Goal: Task Accomplishment & Management: Complete application form

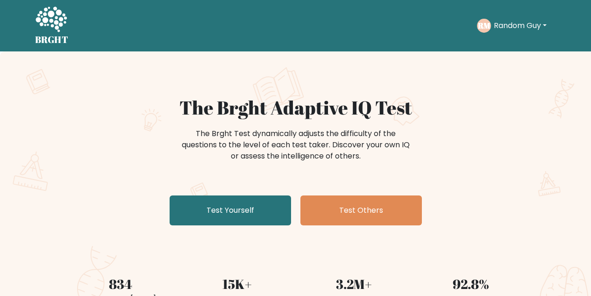
click at [269, 186] on div "The Brght Adaptive IQ Test The Brght Test dynamically adjusts the difficulty of…" at bounding box center [295, 162] width 467 height 133
click at [257, 192] on div "The Brght Adaptive IQ Test The Brght Test dynamically adjusts the difficulty of…" at bounding box center [295, 162] width 467 height 133
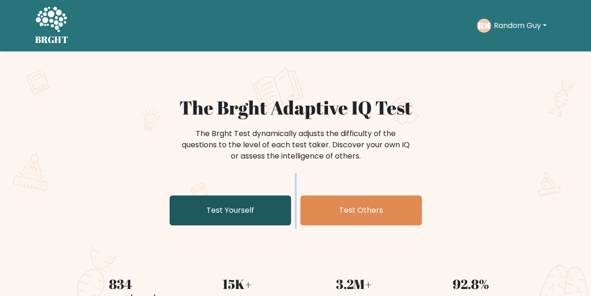
click at [248, 200] on link "Test Yourself" at bounding box center [231, 210] width 122 height 30
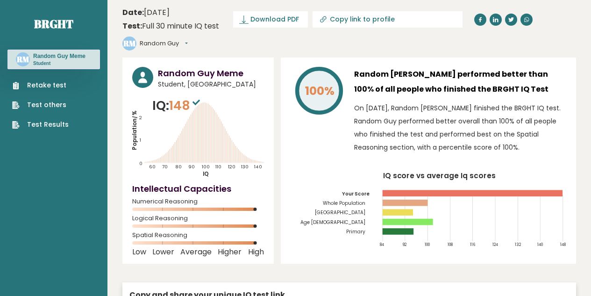
click at [60, 85] on link "Retake test" at bounding box center [40, 85] width 57 height 10
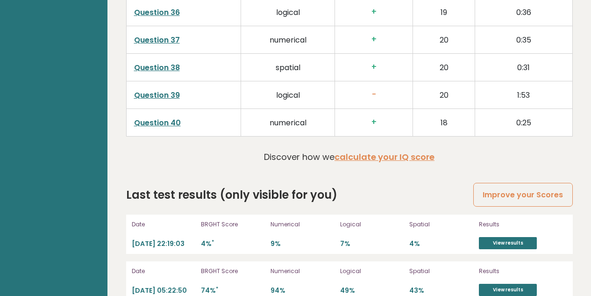
scroll to position [2337, 0]
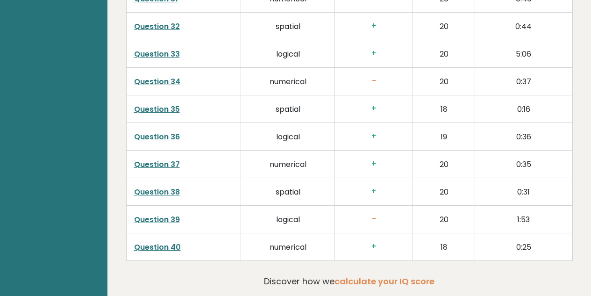
click at [170, 218] on link "Question 39" at bounding box center [157, 219] width 46 height 11
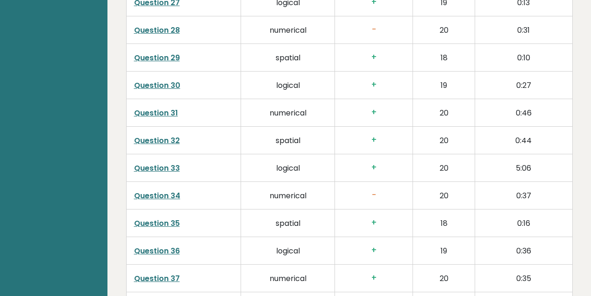
scroll to position [2175, 0]
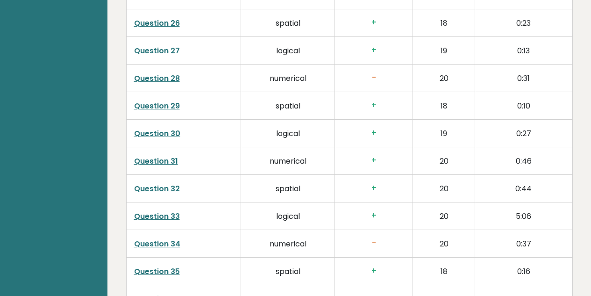
click at [168, 243] on link "Question 34" at bounding box center [157, 243] width 46 height 11
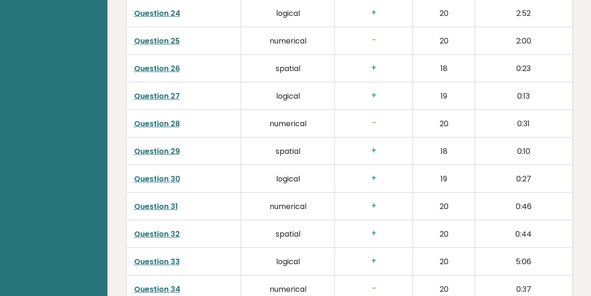
scroll to position [2127, 0]
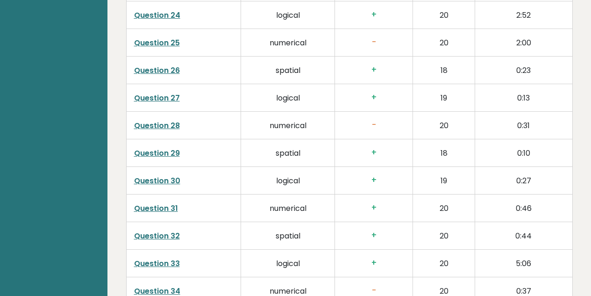
click at [160, 121] on link "Question 28" at bounding box center [157, 125] width 46 height 11
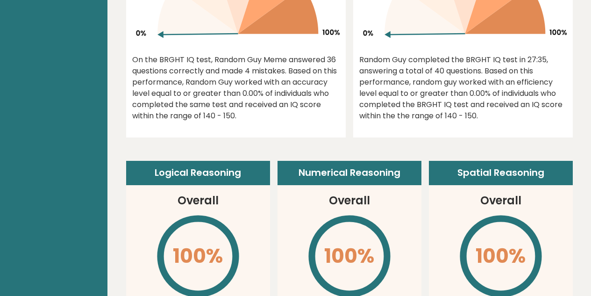
scroll to position [0, 0]
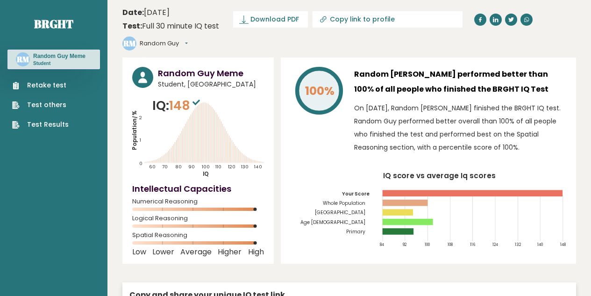
click at [60, 87] on link "Retake test" at bounding box center [40, 85] width 57 height 10
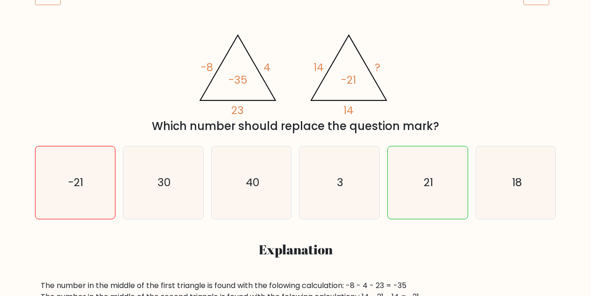
scroll to position [149, 0]
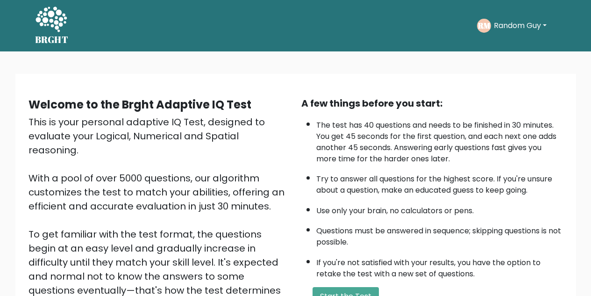
click at [355, 283] on div "A few things before you start: The test has 40 questions and needs to be finish…" at bounding box center [432, 217] width 273 height 243
click at [343, 287] on button "Start the Test" at bounding box center [346, 296] width 66 height 19
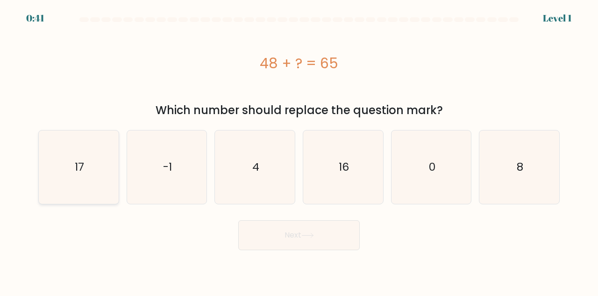
click at [83, 184] on icon "17" at bounding box center [78, 166] width 73 height 73
click at [299, 150] on input "a. 17" at bounding box center [299, 149] width 0 height 2
radio input "true"
click at [313, 250] on body "0:41 Level 1 a." at bounding box center [299, 148] width 598 height 296
click at [278, 236] on button "Next" at bounding box center [299, 235] width 122 height 30
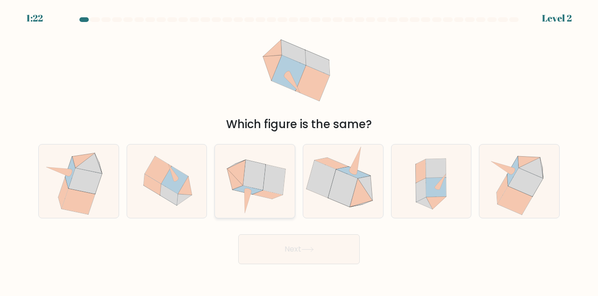
click at [273, 195] on icon at bounding box center [268, 194] width 30 height 8
click at [299, 150] on input "c." at bounding box center [299, 149] width 0 height 2
radio input "true"
click at [332, 249] on button "Next" at bounding box center [299, 249] width 122 height 30
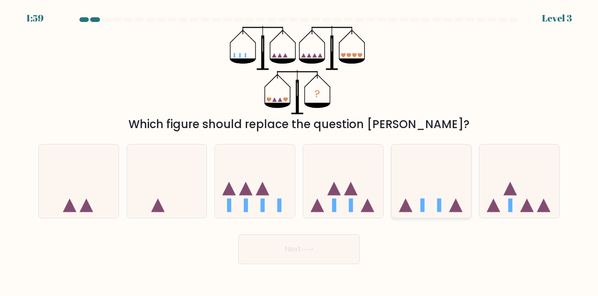
click at [445, 205] on icon at bounding box center [432, 181] width 80 height 66
click at [300, 150] on input "e." at bounding box center [299, 149] width 0 height 2
radio input "true"
click at [315, 245] on button "Next" at bounding box center [299, 249] width 122 height 30
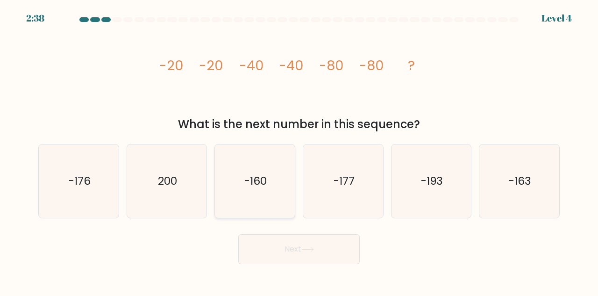
click at [249, 190] on icon "-160" at bounding box center [254, 180] width 73 height 73
click at [299, 150] on input "c. -160" at bounding box center [299, 149] width 0 height 2
radio input "true"
click at [286, 249] on button "Next" at bounding box center [299, 249] width 122 height 30
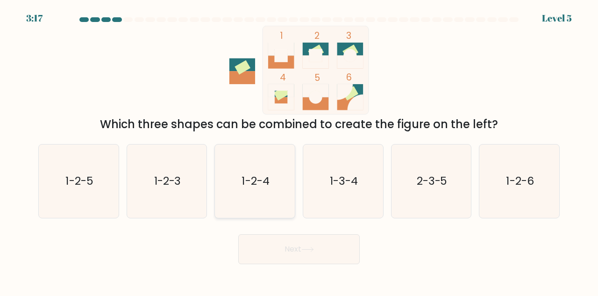
click at [260, 200] on icon "1-2-4" at bounding box center [254, 180] width 73 height 73
click at [299, 150] on input "c. 1-2-4" at bounding box center [299, 149] width 0 height 2
radio input "true"
click at [276, 248] on button "Next" at bounding box center [299, 249] width 122 height 30
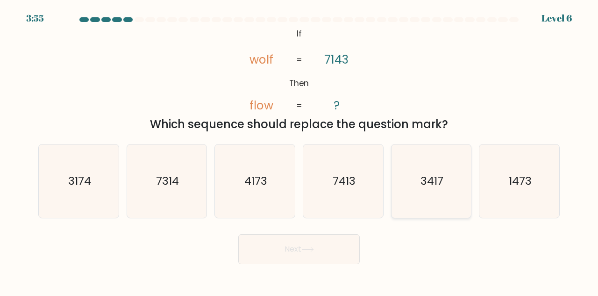
click at [426, 193] on icon "3417" at bounding box center [431, 180] width 73 height 73
click at [300, 150] on input "e. 3417" at bounding box center [299, 149] width 0 height 2
radio input "true"
click at [298, 248] on button "Next" at bounding box center [299, 249] width 122 height 30
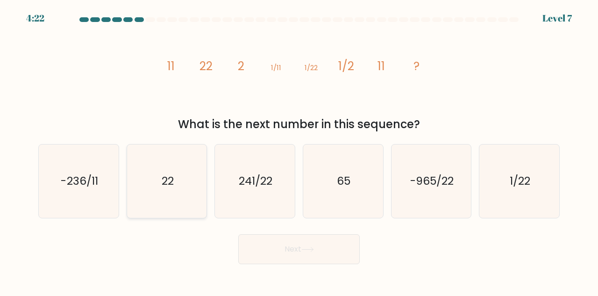
click at [183, 192] on icon "22" at bounding box center [166, 180] width 73 height 73
click at [299, 150] on input "b. 22" at bounding box center [299, 149] width 0 height 2
radio input "true"
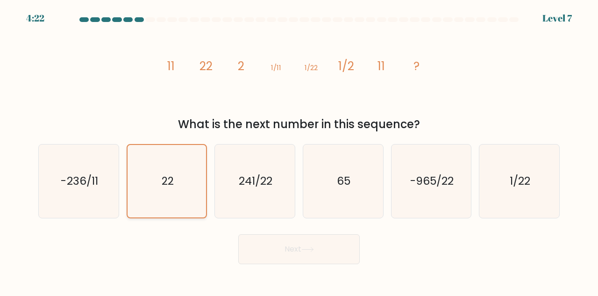
click at [183, 192] on icon "22" at bounding box center [167, 181] width 72 height 72
click at [299, 150] on input "b. 22" at bounding box center [299, 149] width 0 height 2
drag, startPoint x: 269, startPoint y: 246, endPoint x: 273, endPoint y: 250, distance: 5.0
click at [272, 250] on button "Next" at bounding box center [299, 249] width 122 height 30
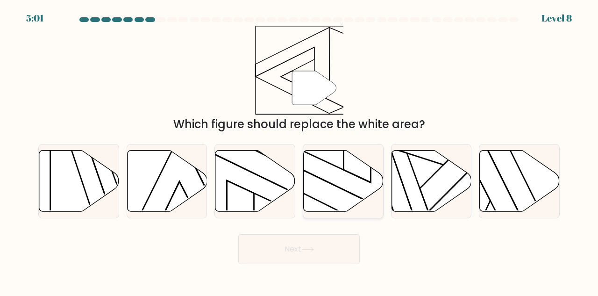
click at [358, 172] on icon at bounding box center [344, 180] width 80 height 61
click at [300, 150] on input "d." at bounding box center [299, 149] width 0 height 2
radio input "true"
click at [298, 248] on button "Next" at bounding box center [299, 249] width 122 height 30
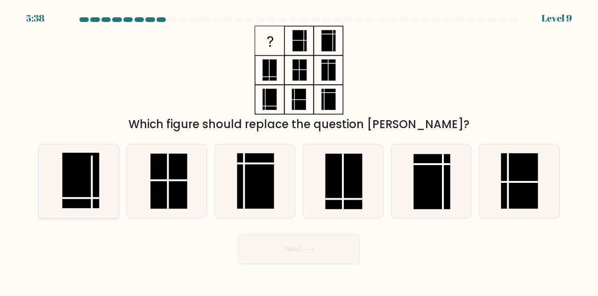
click at [94, 199] on rect at bounding box center [80, 180] width 37 height 55
click at [299, 150] on input "a." at bounding box center [299, 149] width 0 height 2
radio input "true"
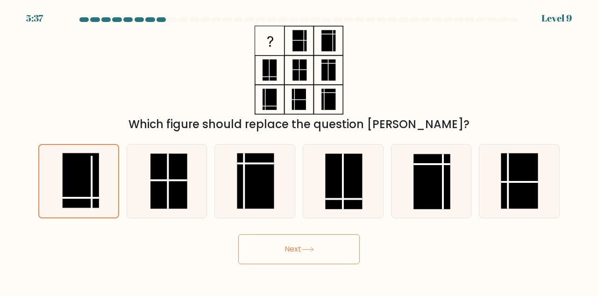
click at [325, 246] on button "Next" at bounding box center [299, 249] width 122 height 30
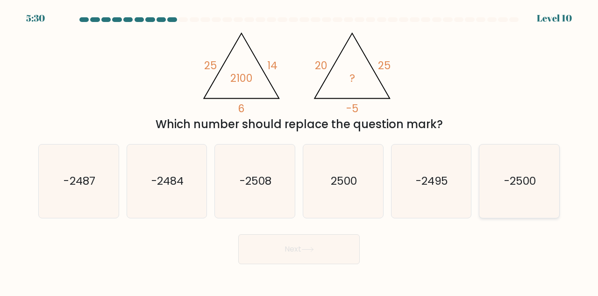
click at [483, 186] on icon "-2500" at bounding box center [519, 180] width 73 height 73
click at [300, 150] on input "f. -2500" at bounding box center [299, 149] width 0 height 2
radio input "true"
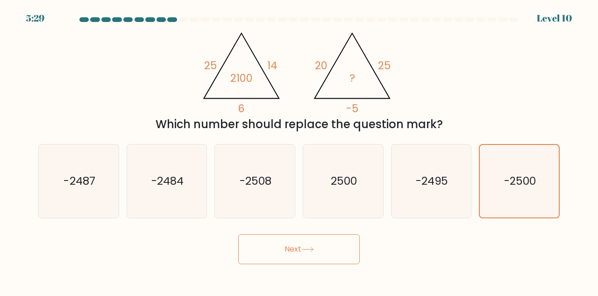
click at [323, 251] on button "Next" at bounding box center [299, 249] width 122 height 30
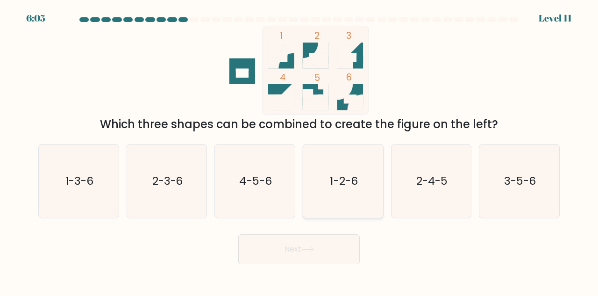
click at [360, 188] on icon "1-2-6" at bounding box center [343, 180] width 73 height 73
click at [300, 150] on input "d. 1-2-6" at bounding box center [299, 149] width 0 height 2
radio input "true"
click at [314, 244] on button "Next" at bounding box center [299, 249] width 122 height 30
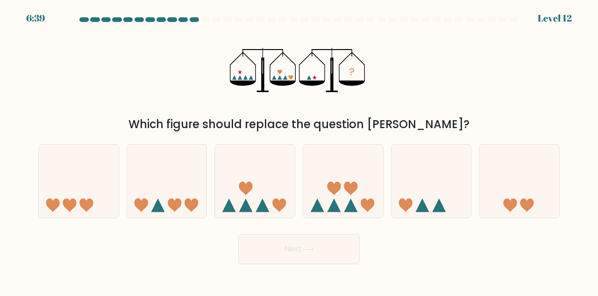
click at [542, 219] on form at bounding box center [299, 140] width 598 height 247
click at [527, 204] on icon at bounding box center [528, 205] width 14 height 14
click at [300, 150] on input "f." at bounding box center [299, 149] width 0 height 2
radio input "true"
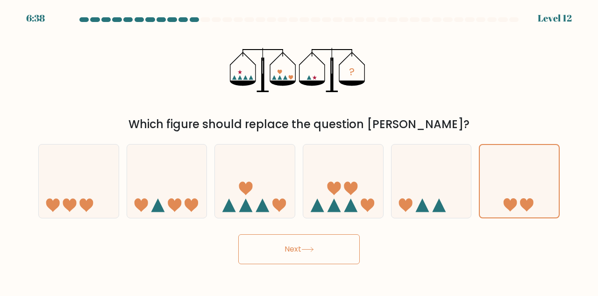
click at [334, 250] on button "Next" at bounding box center [299, 249] width 122 height 30
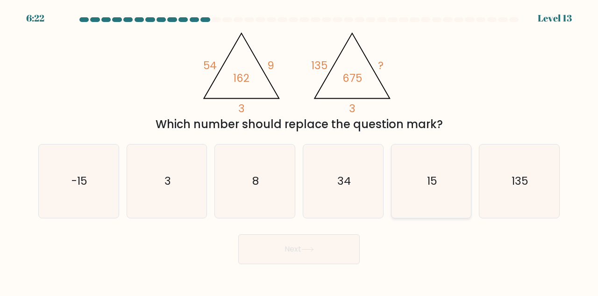
click at [423, 183] on icon "15" at bounding box center [431, 180] width 73 height 73
click at [300, 150] on input "e. 15" at bounding box center [299, 149] width 0 height 2
radio input "true"
click at [327, 252] on button "Next" at bounding box center [299, 249] width 122 height 30
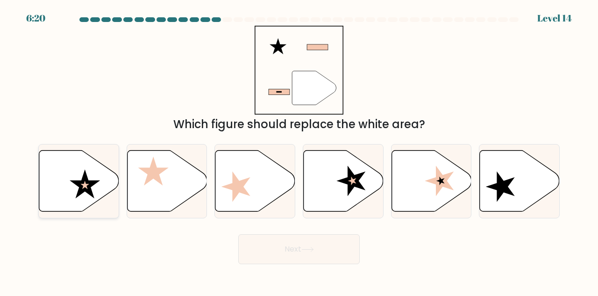
click at [87, 197] on icon at bounding box center [79, 180] width 80 height 61
click at [299, 150] on input "a." at bounding box center [299, 149] width 0 height 2
radio input "true"
click at [262, 250] on button "Next" at bounding box center [299, 249] width 122 height 30
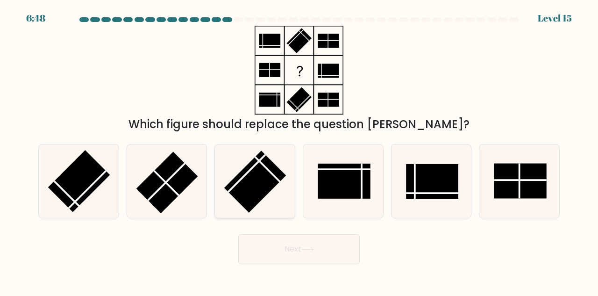
click at [261, 175] on rect at bounding box center [255, 181] width 62 height 62
click at [299, 150] on input "c." at bounding box center [299, 149] width 0 height 2
radio input "true"
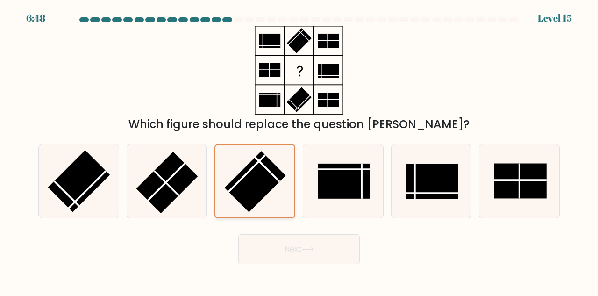
click at [261, 175] on rect at bounding box center [255, 181] width 61 height 61
click at [299, 150] on input "c." at bounding box center [299, 149] width 0 height 2
click at [292, 242] on button "Next" at bounding box center [299, 249] width 122 height 30
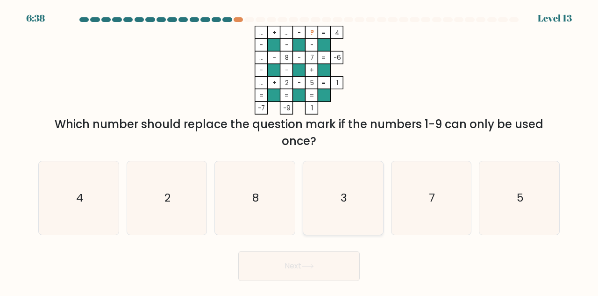
click at [336, 219] on icon "3" at bounding box center [343, 197] width 73 height 73
click at [300, 150] on input "d. 3" at bounding box center [299, 149] width 0 height 2
radio input "true"
click at [312, 258] on button "Next" at bounding box center [299, 266] width 122 height 30
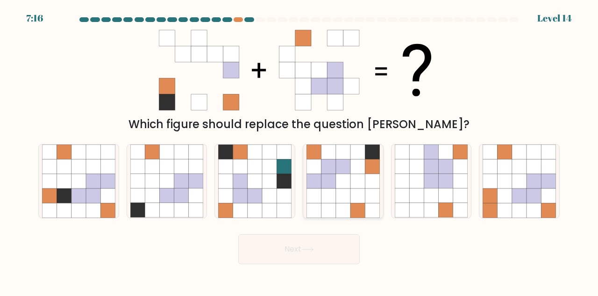
click at [360, 180] on icon at bounding box center [358, 181] width 14 height 14
click at [300, 150] on input "d." at bounding box center [299, 149] width 0 height 2
radio input "true"
click at [324, 257] on button "Next" at bounding box center [299, 249] width 122 height 30
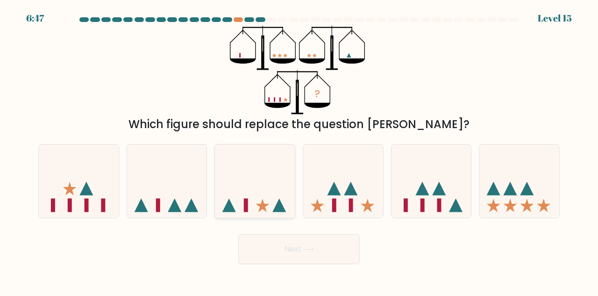
click at [244, 207] on icon at bounding box center [255, 181] width 80 height 66
click at [299, 150] on input "c." at bounding box center [299, 149] width 0 height 2
radio input "true"
click at [92, 213] on icon at bounding box center [79, 181] width 80 height 66
click at [299, 150] on input "a." at bounding box center [299, 149] width 0 height 2
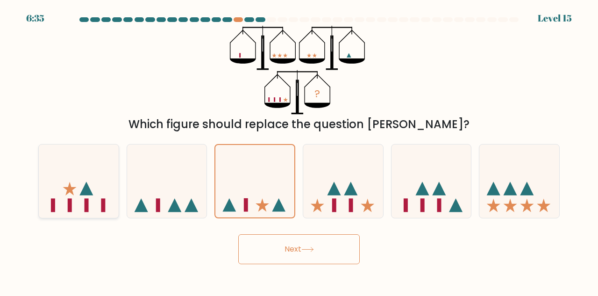
radio input "true"
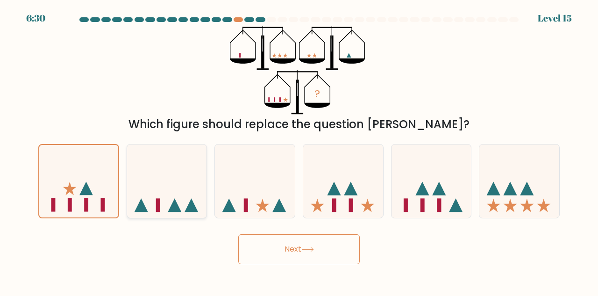
click at [145, 202] on icon at bounding box center [167, 181] width 80 height 66
click at [299, 150] on input "b." at bounding box center [299, 149] width 0 height 2
radio input "true"
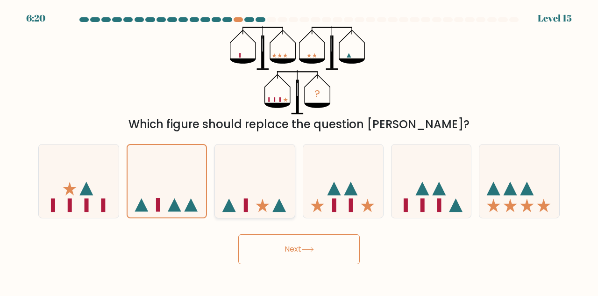
click at [245, 200] on rect at bounding box center [246, 205] width 4 height 14
click at [299, 150] on input "c." at bounding box center [299, 149] width 0 height 2
radio input "true"
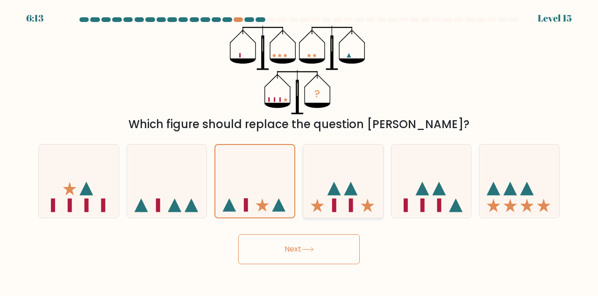
click at [328, 196] on icon at bounding box center [343, 181] width 80 height 66
click at [300, 150] on input "d." at bounding box center [299, 149] width 0 height 2
radio input "true"
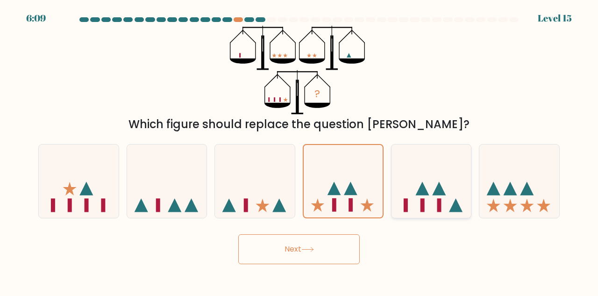
click at [416, 200] on icon at bounding box center [432, 181] width 80 height 66
click at [300, 150] on input "e." at bounding box center [299, 149] width 0 height 2
radio input "true"
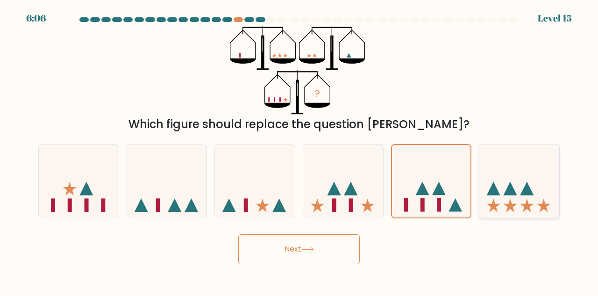
click at [525, 188] on icon at bounding box center [528, 189] width 14 height 14
click at [300, 150] on input "f." at bounding box center [299, 149] width 0 height 2
radio input "true"
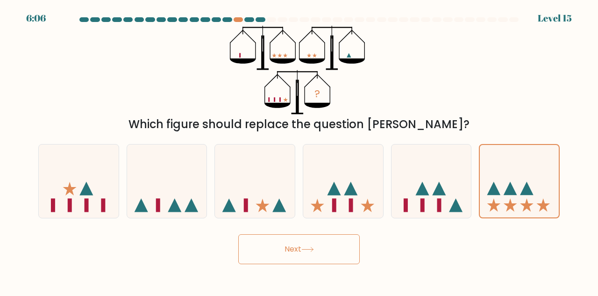
click at [349, 250] on button "Next" at bounding box center [299, 249] width 122 height 30
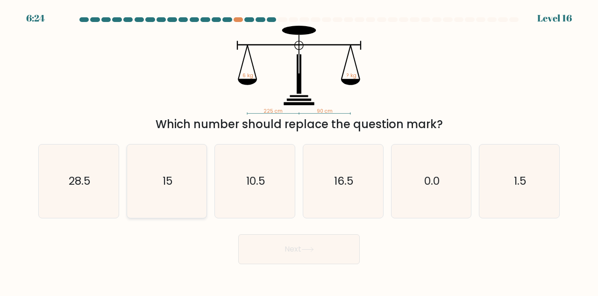
click at [169, 190] on icon "15" at bounding box center [166, 180] width 73 height 73
click at [299, 150] on input "b. 15" at bounding box center [299, 149] width 0 height 2
radio input "true"
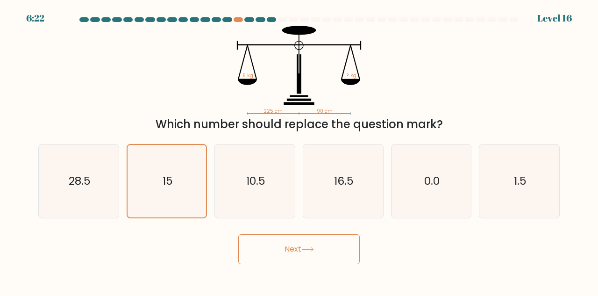
click at [295, 244] on button "Next" at bounding box center [299, 249] width 122 height 30
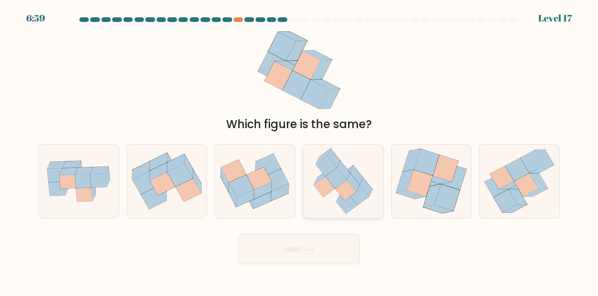
click at [357, 195] on icon at bounding box center [358, 195] width 21 height 21
click at [300, 150] on input "d." at bounding box center [299, 149] width 0 height 2
radio input "true"
click at [338, 248] on button "Next" at bounding box center [299, 249] width 122 height 30
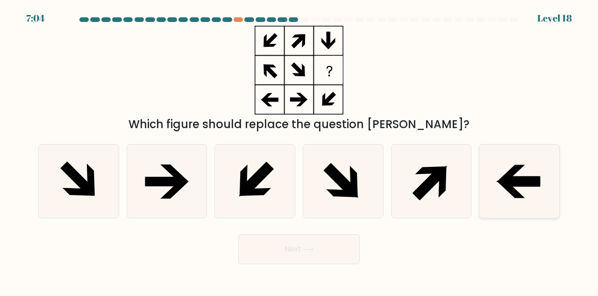
click at [522, 180] on icon at bounding box center [521, 181] width 37 height 9
click at [300, 150] on input "f." at bounding box center [299, 149] width 0 height 2
radio input "true"
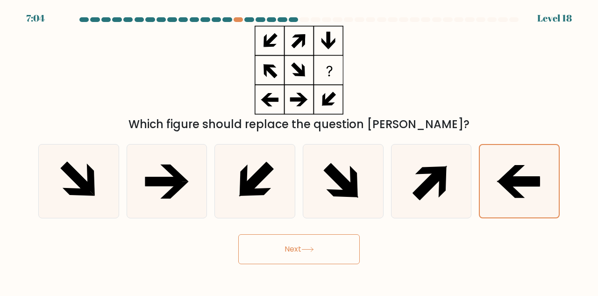
click at [326, 250] on button "Next" at bounding box center [299, 249] width 122 height 30
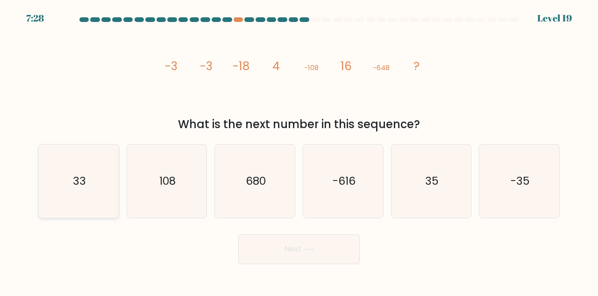
click at [74, 176] on text "33" at bounding box center [79, 180] width 13 height 15
click at [299, 150] on input "a. 33" at bounding box center [299, 149] width 0 height 2
radio input "true"
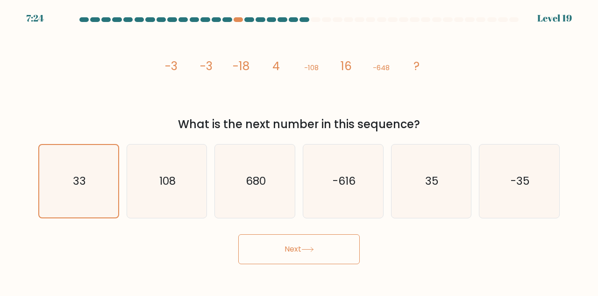
click at [312, 239] on button "Next" at bounding box center [299, 249] width 122 height 30
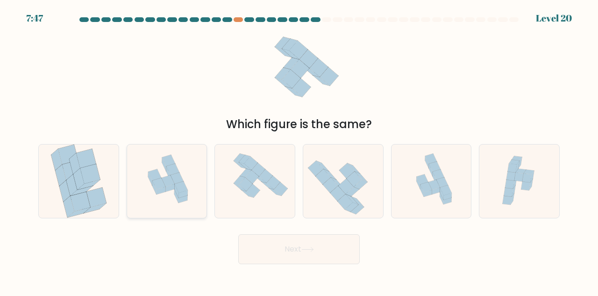
click at [190, 197] on icon at bounding box center [167, 180] width 78 height 73
click at [299, 150] on input "b." at bounding box center [299, 149] width 0 height 2
radio input "true"
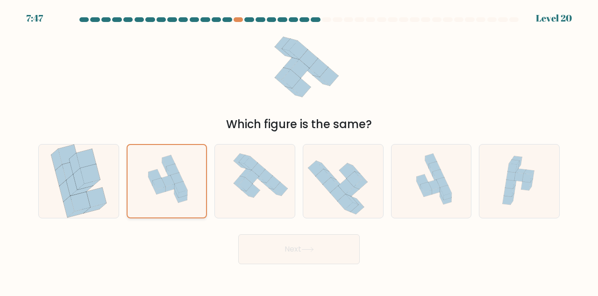
click at [190, 197] on icon at bounding box center [167, 181] width 77 height 72
click at [299, 150] on input "b." at bounding box center [299, 149] width 0 height 2
click at [90, 194] on icon at bounding box center [96, 197] width 20 height 20
click at [299, 150] on input "a." at bounding box center [299, 149] width 0 height 2
radio input "true"
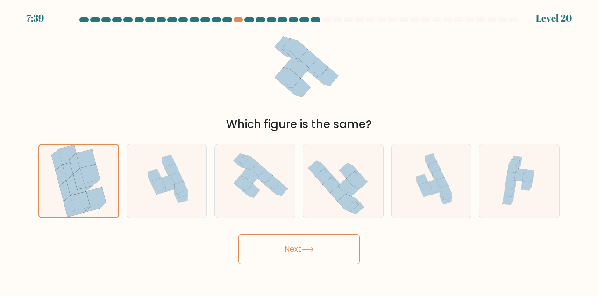
drag, startPoint x: 279, startPoint y: 247, endPoint x: 179, endPoint y: 248, distance: 99.5
click at [179, 248] on div "Next" at bounding box center [299, 246] width 533 height 35
click at [318, 248] on button "Next" at bounding box center [299, 249] width 122 height 30
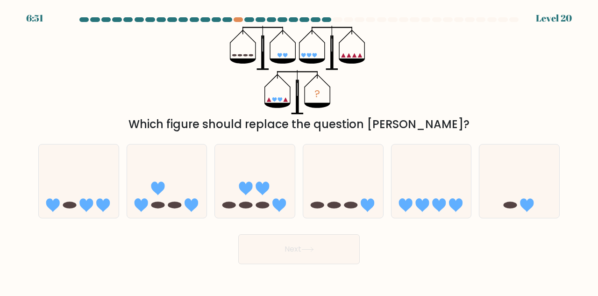
click at [312, 29] on icon "?" at bounding box center [299, 70] width 139 height 89
click at [355, 59] on icon at bounding box center [352, 60] width 26 height 5
click at [279, 103] on icon at bounding box center [278, 105] width 26 height 5
click at [106, 177] on icon at bounding box center [79, 181] width 80 height 66
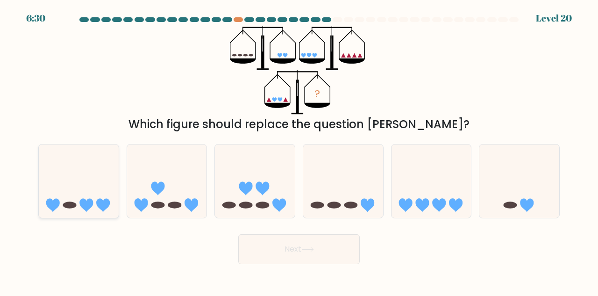
click at [299, 150] on input "a." at bounding box center [299, 149] width 0 height 2
radio input "true"
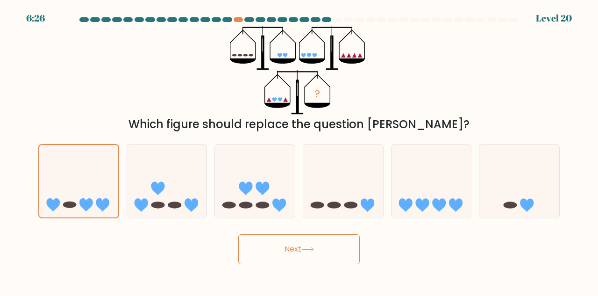
click at [315, 265] on body "6:26 Level 20" at bounding box center [299, 148] width 598 height 296
click at [287, 252] on button "Next" at bounding box center [299, 249] width 122 height 30
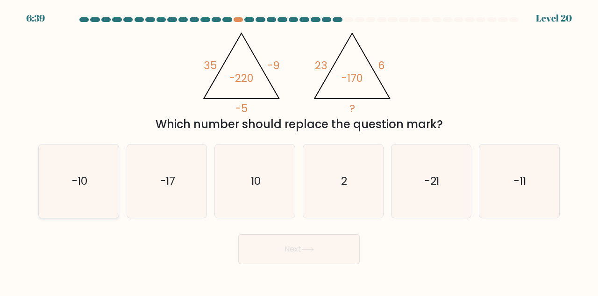
click at [72, 178] on text "-10" at bounding box center [79, 180] width 15 height 15
click at [299, 150] on input "a. -10" at bounding box center [299, 149] width 0 height 2
radio input "true"
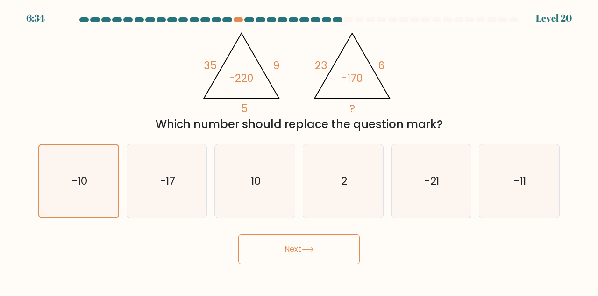
click at [304, 241] on button "Next" at bounding box center [299, 249] width 122 height 30
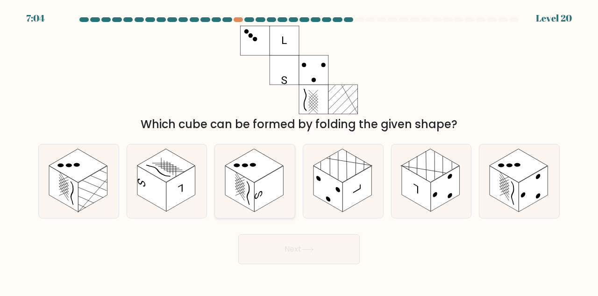
click at [268, 184] on rect at bounding box center [268, 189] width 29 height 46
click at [299, 150] on input "c." at bounding box center [299, 149] width 0 height 2
radio input "true"
click at [341, 250] on button "Next" at bounding box center [299, 249] width 122 height 30
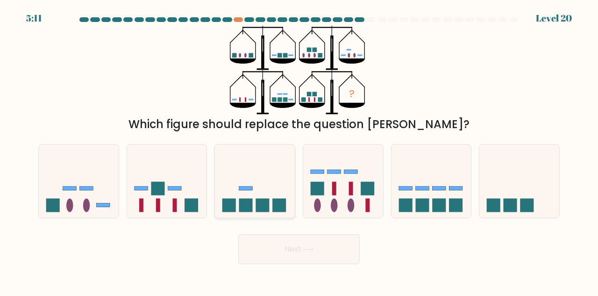
click at [293, 209] on icon at bounding box center [255, 181] width 80 height 66
click at [299, 150] on input "c." at bounding box center [299, 149] width 0 height 2
radio input "true"
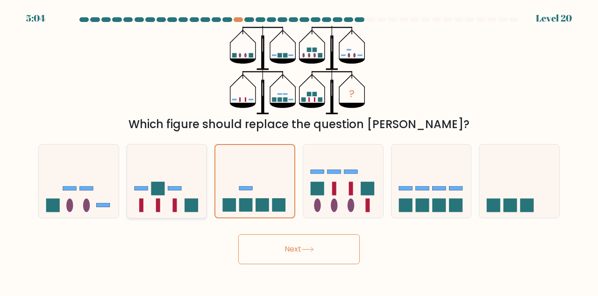
click at [202, 210] on icon at bounding box center [167, 181] width 80 height 66
click at [299, 150] on input "b." at bounding box center [299, 149] width 0 height 2
radio input "true"
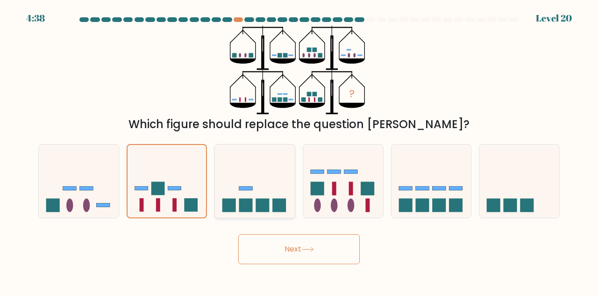
click at [275, 189] on icon at bounding box center [255, 181] width 80 height 66
click at [299, 150] on input "c." at bounding box center [299, 149] width 0 height 2
radio input "true"
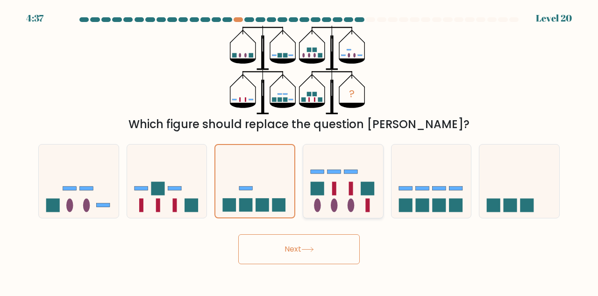
click at [352, 194] on rect at bounding box center [351, 189] width 4 height 14
click at [300, 150] on input "d." at bounding box center [299, 149] width 0 height 2
radio input "true"
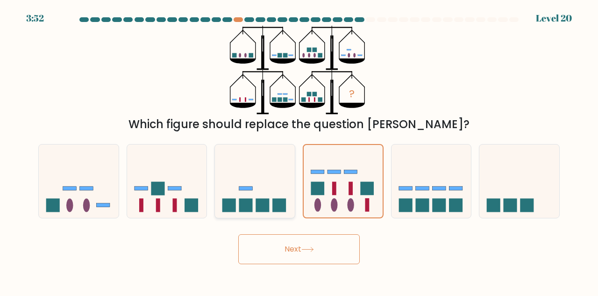
click at [249, 186] on rect at bounding box center [246, 188] width 14 height 4
click at [299, 150] on input "c." at bounding box center [299, 149] width 0 height 2
radio input "true"
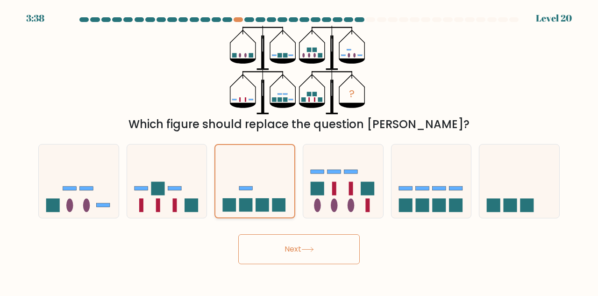
click at [257, 192] on icon at bounding box center [254, 181] width 79 height 65
click at [299, 150] on input "c." at bounding box center [299, 149] width 0 height 2
click at [188, 191] on icon at bounding box center [167, 181] width 80 height 66
click at [299, 150] on input "b." at bounding box center [299, 149] width 0 height 2
radio input "true"
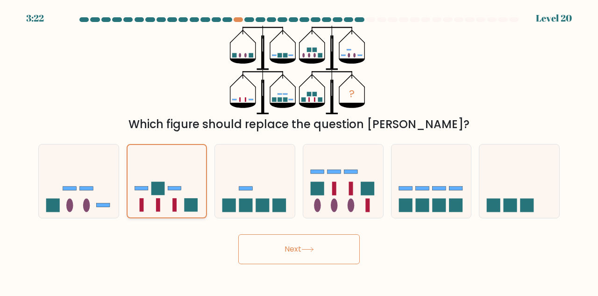
click at [130, 191] on icon at bounding box center [167, 181] width 79 height 65
click at [299, 150] on input "b." at bounding box center [299, 149] width 0 height 2
click at [114, 199] on icon at bounding box center [79, 181] width 80 height 66
click at [299, 150] on input "a." at bounding box center [299, 149] width 0 height 2
radio input "true"
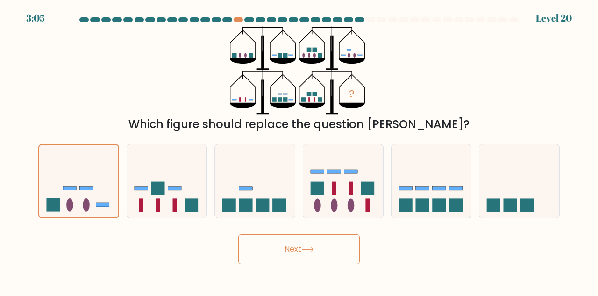
click at [264, 250] on button "Next" at bounding box center [299, 249] width 122 height 30
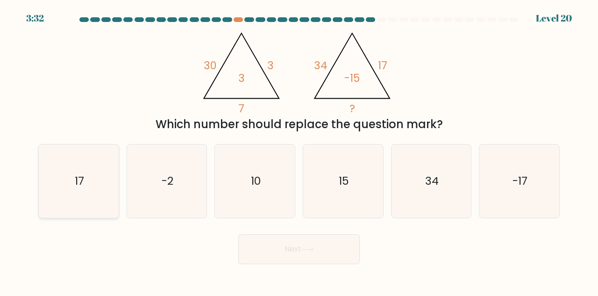
click at [79, 186] on text "17" at bounding box center [79, 180] width 9 height 15
click at [299, 150] on input "a. 17" at bounding box center [299, 149] width 0 height 2
radio input "true"
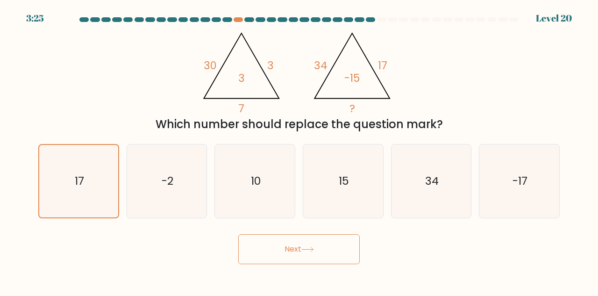
click at [289, 252] on button "Next" at bounding box center [299, 249] width 122 height 30
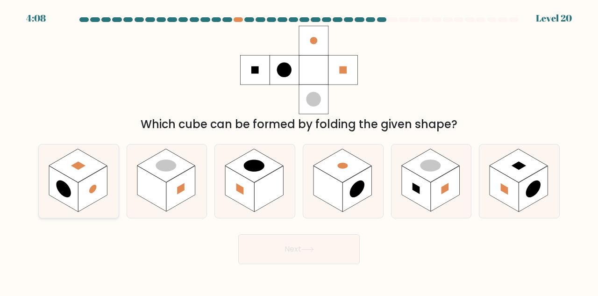
click at [105, 191] on rect at bounding box center [92, 189] width 29 height 46
click at [299, 150] on input "a." at bounding box center [299, 149] width 0 height 2
radio input "true"
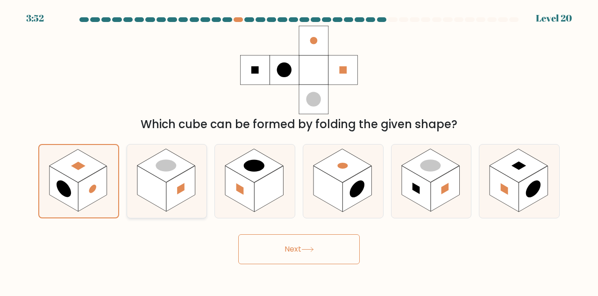
click at [191, 187] on rect at bounding box center [180, 189] width 29 height 46
click at [299, 150] on input "b." at bounding box center [299, 149] width 0 height 2
radio input "true"
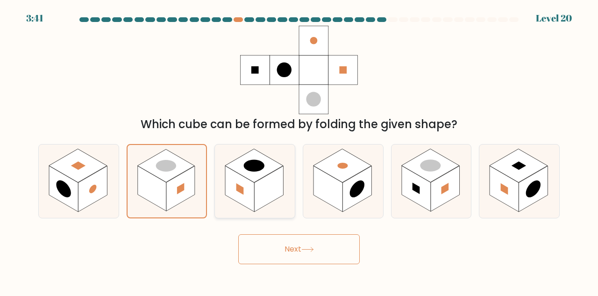
click at [253, 187] on rect at bounding box center [239, 189] width 29 height 46
click at [299, 150] on input "c." at bounding box center [299, 149] width 0 height 2
radio input "true"
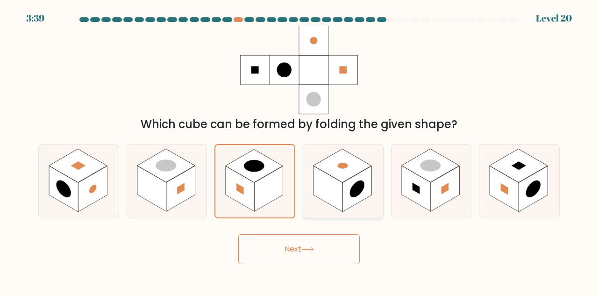
click at [360, 201] on icon at bounding box center [343, 180] width 80 height 73
click at [300, 150] on input "d." at bounding box center [299, 149] width 0 height 2
radio input "true"
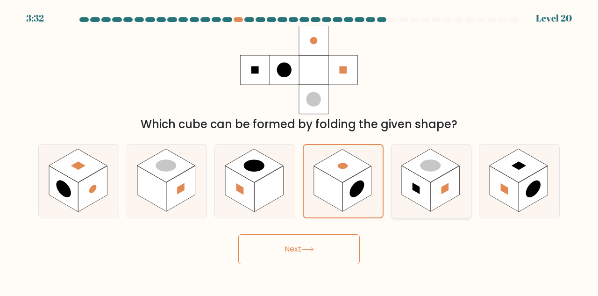
click at [436, 190] on rect at bounding box center [445, 189] width 29 height 46
click at [300, 150] on input "e." at bounding box center [299, 149] width 0 height 2
radio input "true"
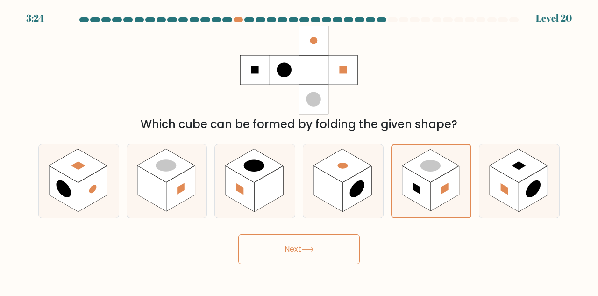
click at [341, 250] on button "Next" at bounding box center [299, 249] width 122 height 30
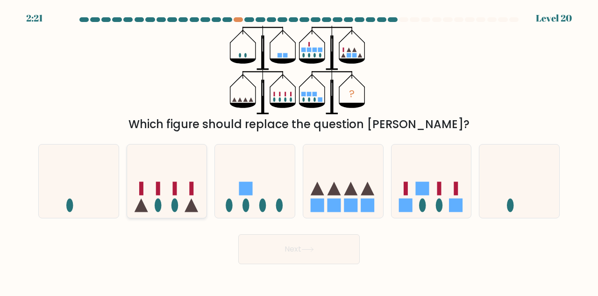
click at [171, 200] on icon at bounding box center [167, 181] width 80 height 66
click at [299, 150] on input "b." at bounding box center [299, 149] width 0 height 2
radio input "true"
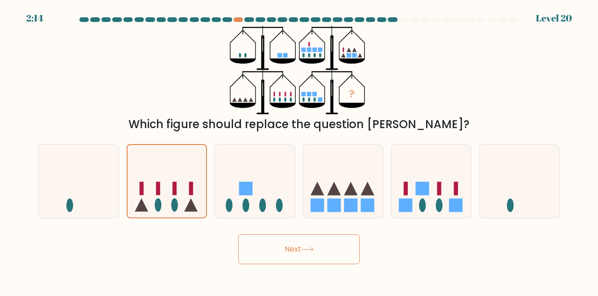
click at [308, 248] on icon at bounding box center [307, 249] width 13 height 5
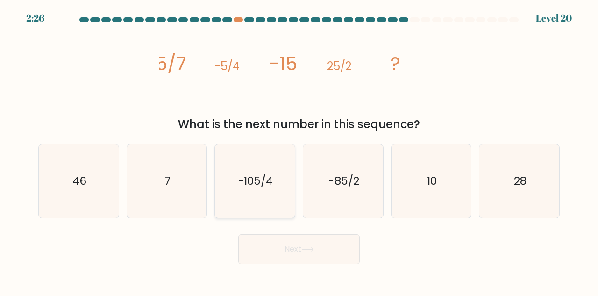
click at [251, 188] on text "-105/4" at bounding box center [255, 180] width 35 height 15
click at [299, 150] on input "c. -105/4" at bounding box center [299, 149] width 0 height 2
radio input "true"
click at [312, 249] on icon at bounding box center [307, 249] width 11 height 4
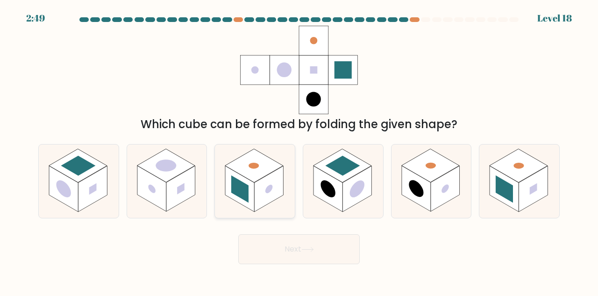
click at [252, 191] on rect at bounding box center [239, 189] width 29 height 46
click at [299, 150] on input "c." at bounding box center [299, 149] width 0 height 2
radio input "true"
click at [274, 187] on rect at bounding box center [268, 188] width 29 height 45
click at [299, 150] on input "c." at bounding box center [299, 149] width 0 height 2
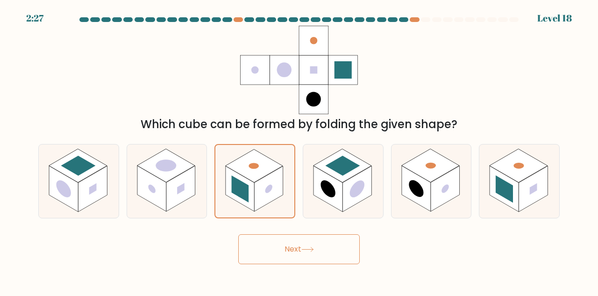
click at [337, 251] on button "Next" at bounding box center [299, 249] width 122 height 30
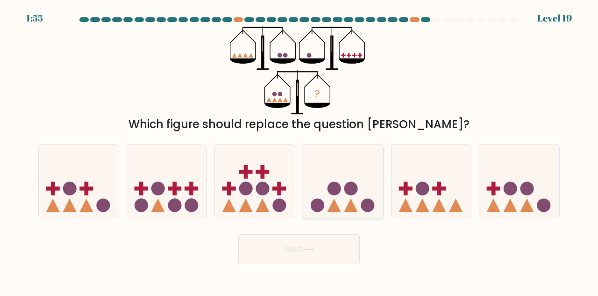
click at [350, 179] on icon at bounding box center [343, 181] width 80 height 66
click at [300, 150] on input "d." at bounding box center [299, 149] width 0 height 2
radio input "true"
click at [425, 186] on circle at bounding box center [422, 189] width 14 height 14
click at [300, 150] on input "e." at bounding box center [299, 149] width 0 height 2
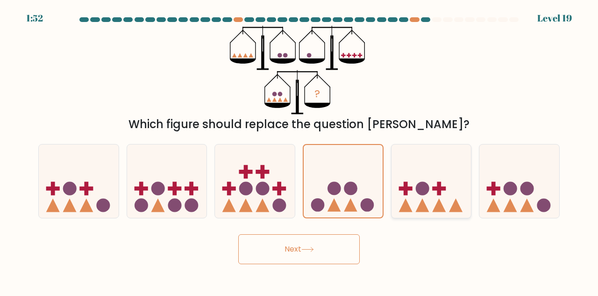
radio input "true"
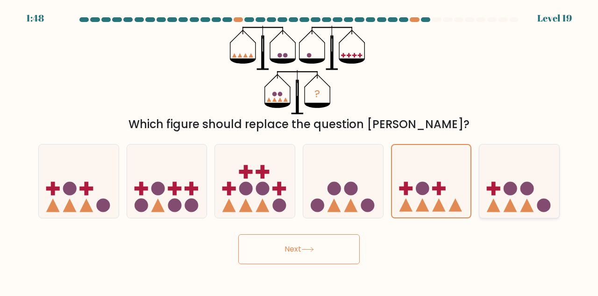
click at [501, 200] on icon at bounding box center [519, 181] width 80 height 66
click at [300, 150] on input "f." at bounding box center [299, 149] width 0 height 2
radio input "true"
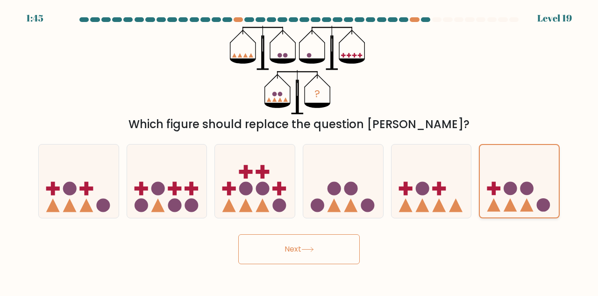
click at [498, 194] on icon at bounding box center [519, 181] width 79 height 65
click at [300, 150] on input "f." at bounding box center [299, 149] width 0 height 2
click at [343, 252] on button "Next" at bounding box center [299, 249] width 122 height 30
click at [438, 169] on icon at bounding box center [432, 181] width 80 height 66
click at [300, 150] on input "e." at bounding box center [299, 149] width 0 height 2
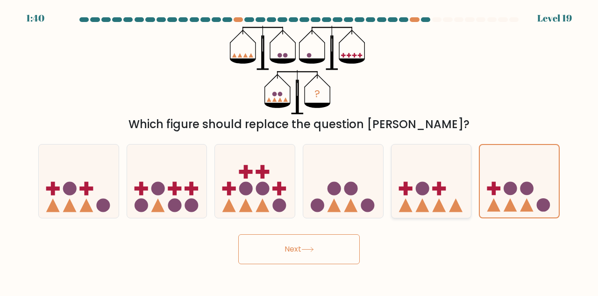
radio input "true"
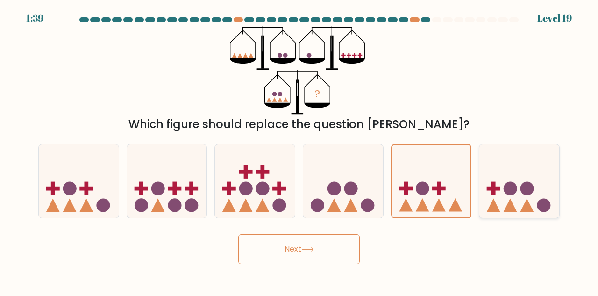
click at [506, 175] on icon at bounding box center [519, 181] width 80 height 66
click at [300, 150] on input "f." at bounding box center [299, 149] width 0 height 2
radio input "true"
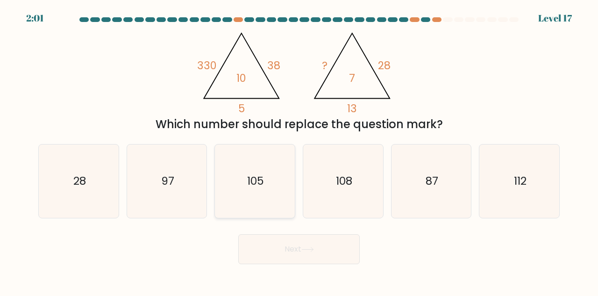
click at [255, 192] on icon "105" at bounding box center [254, 180] width 73 height 73
click at [299, 150] on input "c. 105" at bounding box center [299, 149] width 0 height 2
radio input "true"
click at [291, 256] on button "Next" at bounding box center [299, 249] width 122 height 30
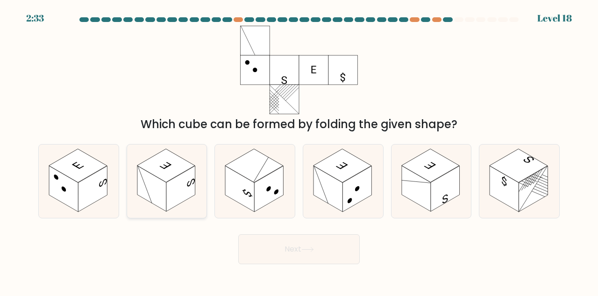
click at [171, 195] on rect at bounding box center [180, 189] width 29 height 46
click at [299, 150] on input "b." at bounding box center [299, 149] width 0 height 2
radio input "true"
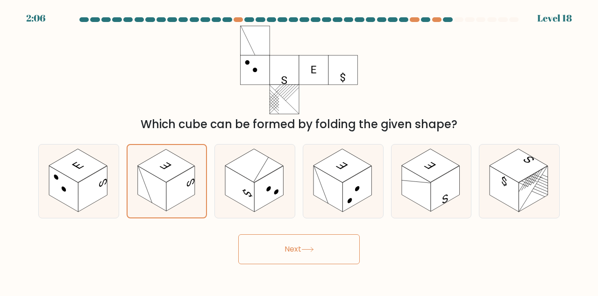
click at [286, 244] on button "Next" at bounding box center [299, 249] width 122 height 30
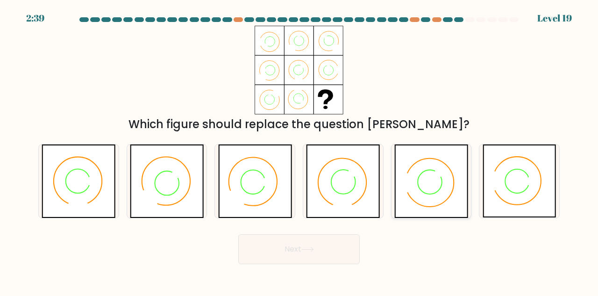
click at [435, 188] on icon at bounding box center [431, 180] width 74 height 73
click at [300, 150] on input "e." at bounding box center [299, 149] width 0 height 2
radio input "true"
click at [496, 185] on icon at bounding box center [499, 181] width 19 height 26
click at [300, 150] on input "f." at bounding box center [299, 149] width 0 height 2
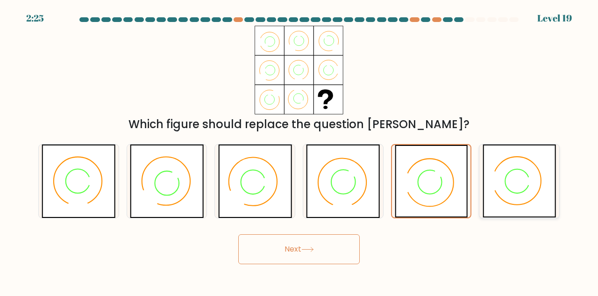
radio input "true"
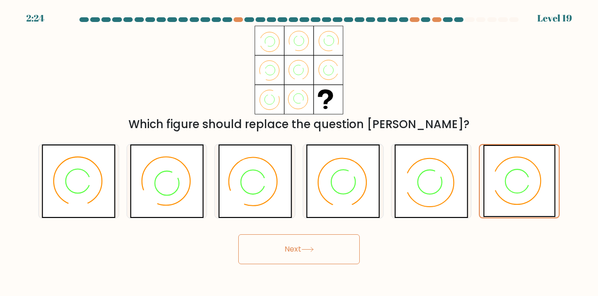
click at [325, 246] on button "Next" at bounding box center [299, 249] width 122 height 30
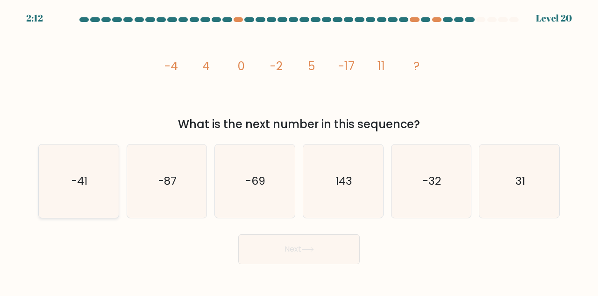
click at [91, 198] on icon "-41" at bounding box center [78, 180] width 73 height 73
click at [299, 150] on input "a. -41" at bounding box center [299, 149] width 0 height 2
radio input "true"
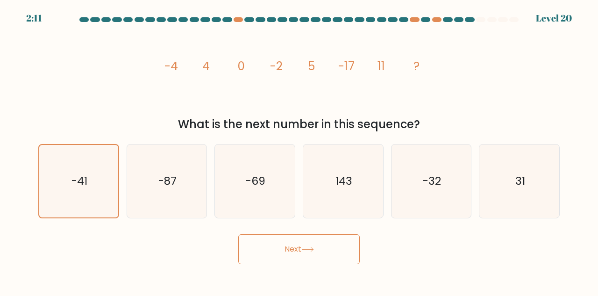
click at [284, 246] on button "Next" at bounding box center [299, 249] width 122 height 30
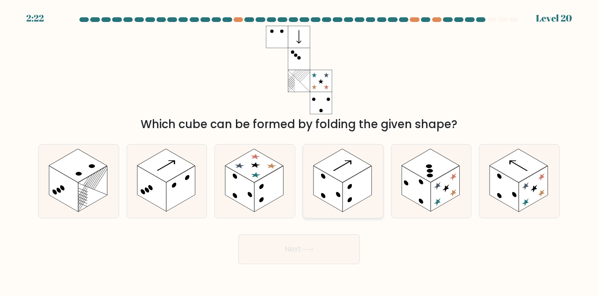
click at [343, 189] on rect at bounding box center [357, 189] width 29 height 46
click at [300, 150] on input "d." at bounding box center [299, 149] width 0 height 2
radio input "true"
click at [339, 247] on button "Next" at bounding box center [299, 249] width 122 height 30
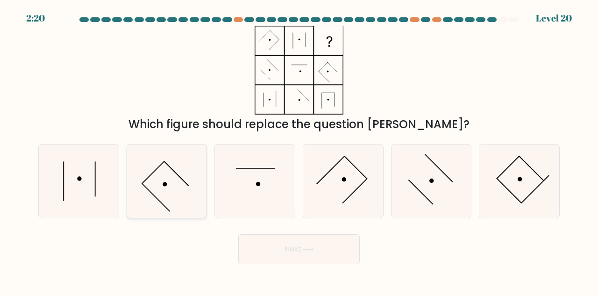
click at [173, 193] on icon at bounding box center [166, 180] width 73 height 73
click at [299, 150] on input "b." at bounding box center [299, 149] width 0 height 2
radio input "true"
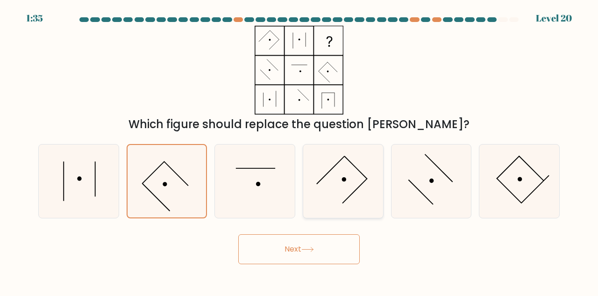
click at [346, 168] on icon at bounding box center [343, 180] width 73 height 73
click at [300, 150] on input "d." at bounding box center [299, 149] width 0 height 2
radio input "true"
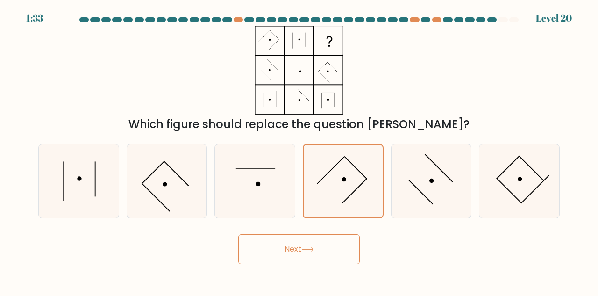
click at [316, 251] on button "Next" at bounding box center [299, 249] width 122 height 30
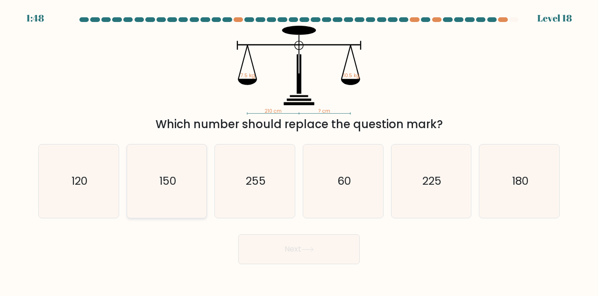
click at [148, 194] on icon "150" at bounding box center [166, 180] width 73 height 73
click at [299, 150] on input "b. 150" at bounding box center [299, 149] width 0 height 2
radio input "true"
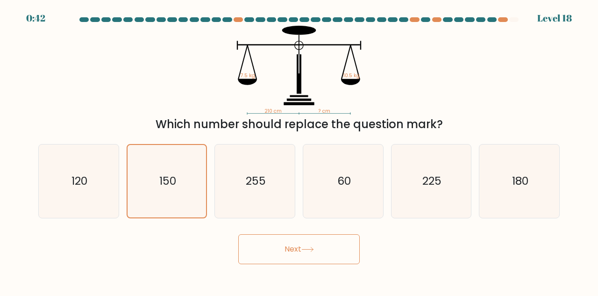
click at [281, 252] on button "Next" at bounding box center [299, 249] width 122 height 30
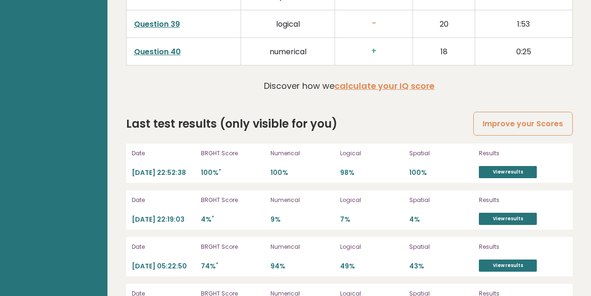
scroll to position [2535, 0]
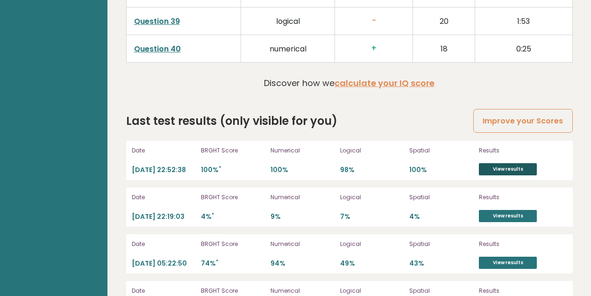
click at [519, 173] on link "View results" at bounding box center [508, 169] width 58 height 12
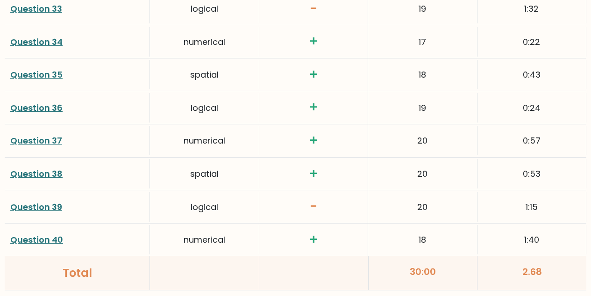
scroll to position [2420, 0]
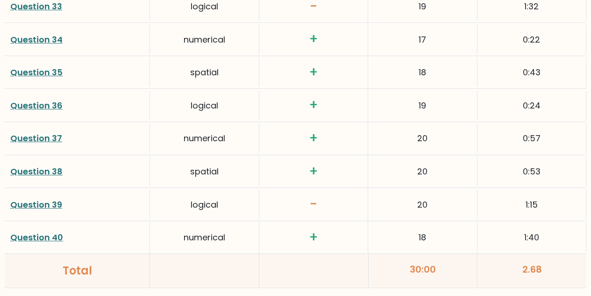
click at [50, 207] on link "Question 39" at bounding box center [36, 205] width 52 height 12
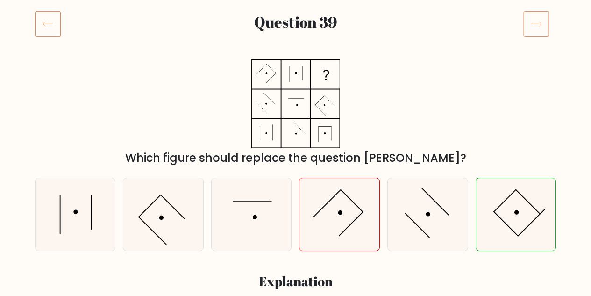
scroll to position [122, 0]
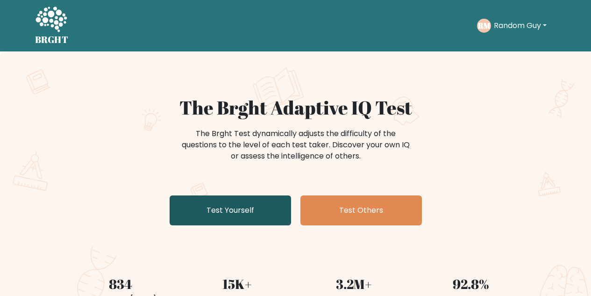
click at [171, 212] on link "Test Yourself" at bounding box center [231, 210] width 122 height 30
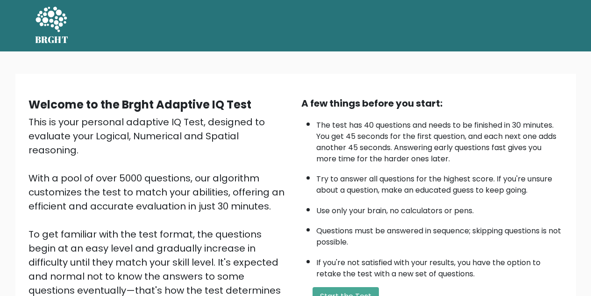
scroll to position [132, 0]
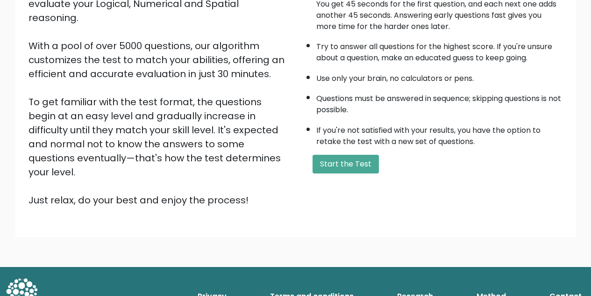
click at [361, 151] on div "A few things before you start: The test has 40 questions and needs to be finish…" at bounding box center [432, 85] width 273 height 243
click at [351, 157] on button "Start the Test" at bounding box center [346, 164] width 66 height 19
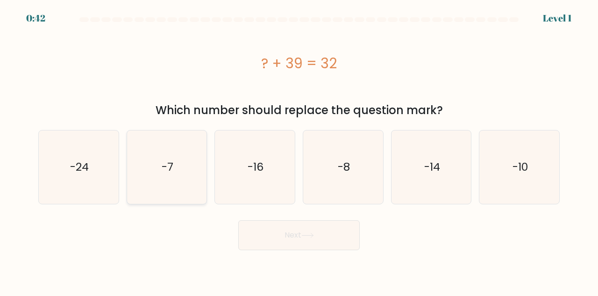
click at [163, 179] on icon "-7" at bounding box center [166, 166] width 73 height 73
click at [299, 150] on input "b. -7" at bounding box center [299, 149] width 0 height 2
radio input "true"
click at [315, 242] on button "Next" at bounding box center [299, 235] width 122 height 30
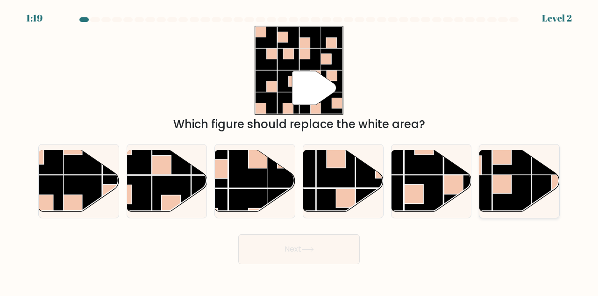
click at [497, 186] on rect at bounding box center [502, 183] width 19 height 19
click at [300, 150] on input "f." at bounding box center [299, 149] width 0 height 2
radio input "true"
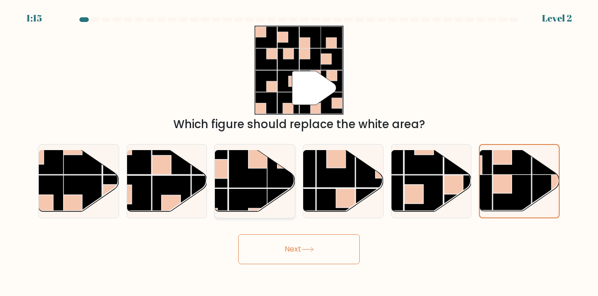
click at [260, 192] on rect at bounding box center [248, 207] width 39 height 39
click at [299, 150] on input "c." at bounding box center [299, 149] width 0 height 2
radio input "true"
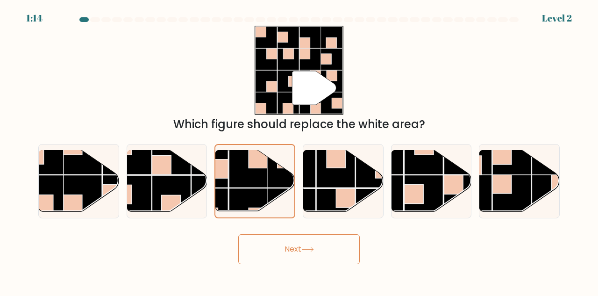
click at [301, 252] on button "Next" at bounding box center [299, 249] width 122 height 30
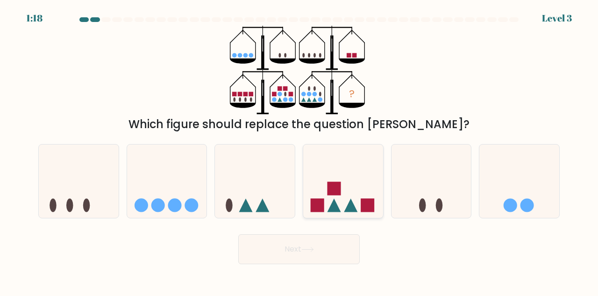
click at [359, 196] on icon at bounding box center [343, 181] width 80 height 66
click at [300, 150] on input "d." at bounding box center [299, 149] width 0 height 2
radio input "true"
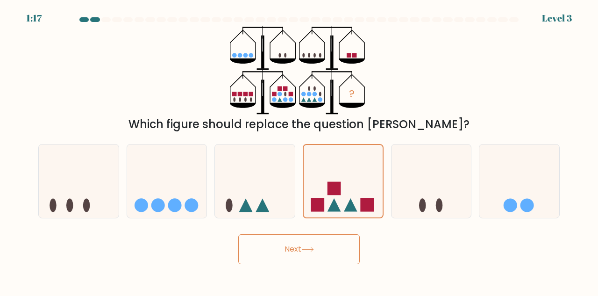
click at [307, 243] on button "Next" at bounding box center [299, 249] width 122 height 30
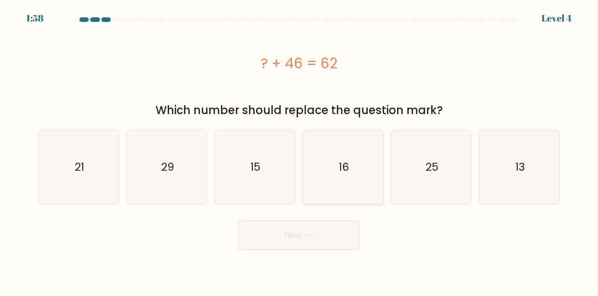
click at [356, 172] on icon "16" at bounding box center [343, 166] width 73 height 73
click at [300, 150] on input "d. 16" at bounding box center [299, 149] width 0 height 2
radio input "true"
click at [313, 228] on button "Next" at bounding box center [299, 235] width 122 height 30
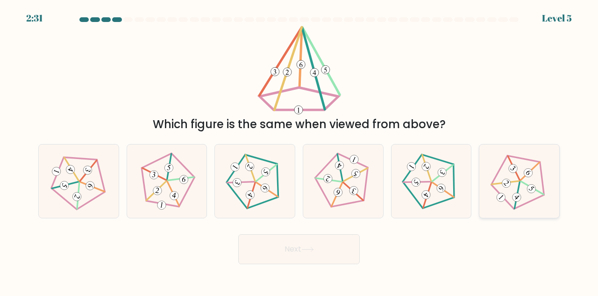
click at [508, 183] on 633 at bounding box center [507, 183] width 12 height 12
click at [300, 150] on input "f." at bounding box center [299, 149] width 0 height 2
radio input "true"
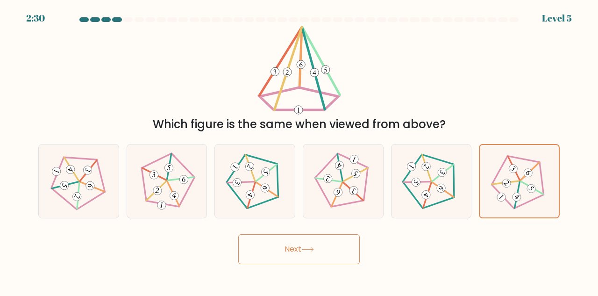
click at [350, 248] on button "Next" at bounding box center [299, 249] width 122 height 30
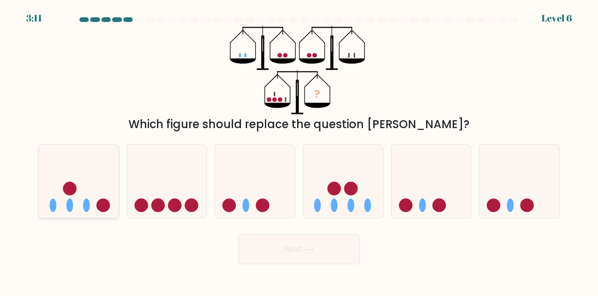
click at [76, 200] on icon at bounding box center [79, 181] width 80 height 66
click at [299, 150] on input "a." at bounding box center [299, 149] width 0 height 2
radio input "true"
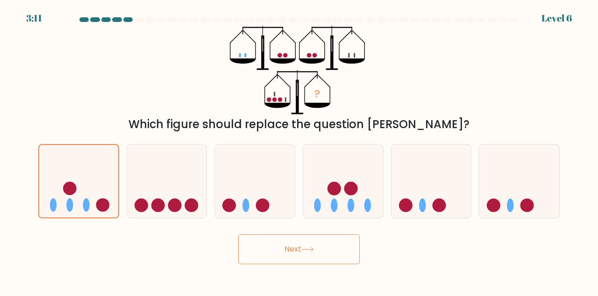
click at [306, 259] on button "Next" at bounding box center [299, 249] width 122 height 30
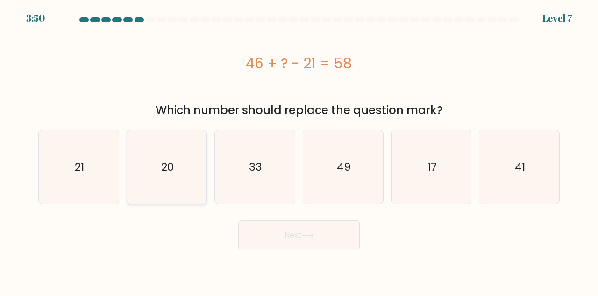
click at [176, 183] on icon "20" at bounding box center [166, 166] width 73 height 73
click at [299, 150] on input "b. 20" at bounding box center [299, 149] width 0 height 2
radio input "true"
click at [266, 188] on icon "33" at bounding box center [254, 166] width 73 height 73
click at [299, 150] on input "c. 33" at bounding box center [299, 149] width 0 height 2
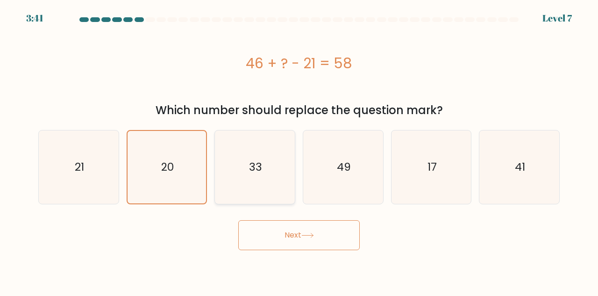
radio input "true"
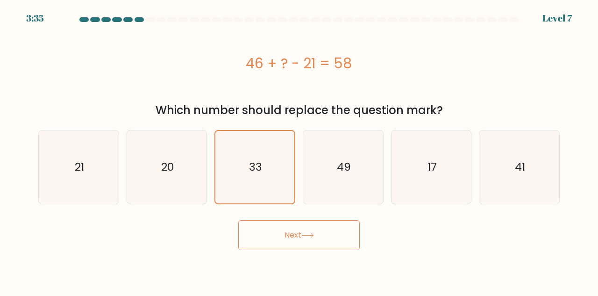
click at [295, 241] on button "Next" at bounding box center [299, 235] width 122 height 30
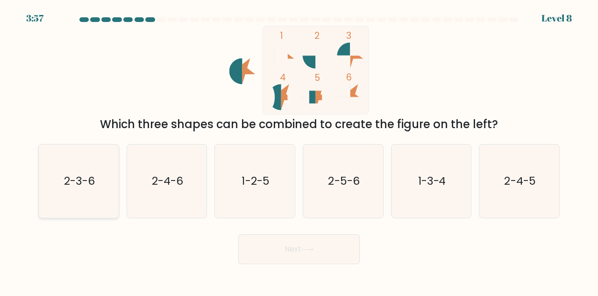
click at [91, 179] on text "2-3-6" at bounding box center [79, 180] width 31 height 15
click at [299, 150] on input "a. 2-3-6" at bounding box center [299, 149] width 0 height 2
radio input "true"
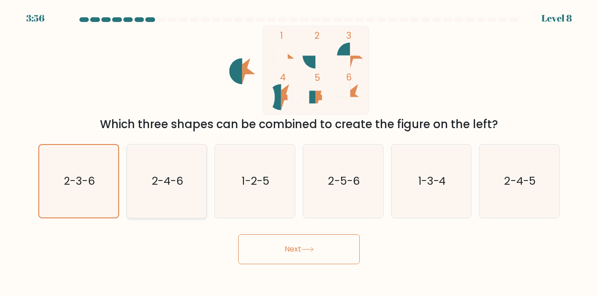
click at [186, 201] on icon "2-4-6" at bounding box center [166, 180] width 73 height 73
click at [299, 150] on input "b. 2-4-6" at bounding box center [299, 149] width 0 height 2
radio input "true"
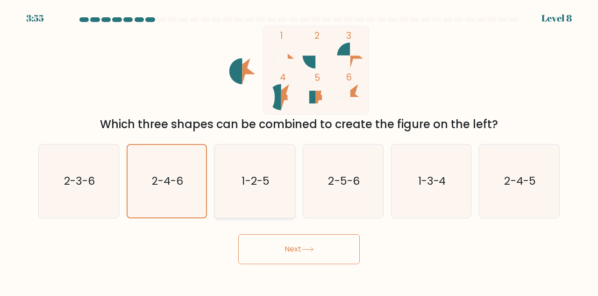
click at [251, 193] on icon "1-2-5" at bounding box center [254, 180] width 73 height 73
click at [299, 150] on input "c. 1-2-5" at bounding box center [299, 149] width 0 height 2
radio input "true"
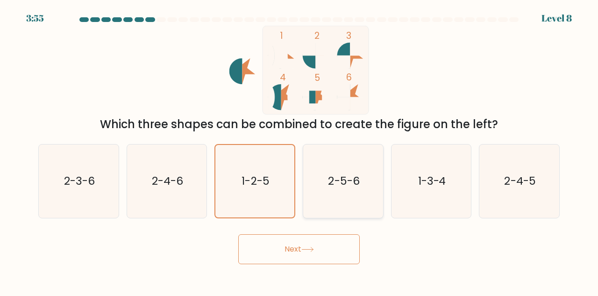
click at [344, 188] on text "2-5-6" at bounding box center [343, 180] width 31 height 15
click at [300, 150] on input "d. 2-5-6" at bounding box center [299, 149] width 0 height 2
radio input "true"
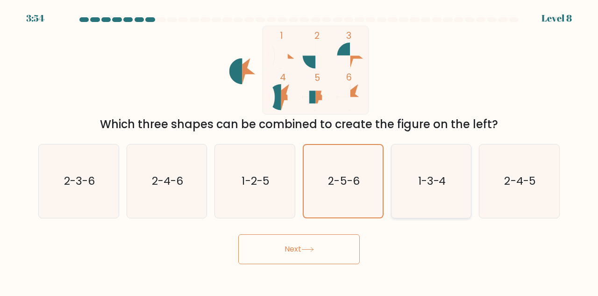
click at [429, 186] on text "1-3-4" at bounding box center [432, 180] width 28 height 15
click at [300, 150] on input "e. 1-3-4" at bounding box center [299, 149] width 0 height 2
radio input "true"
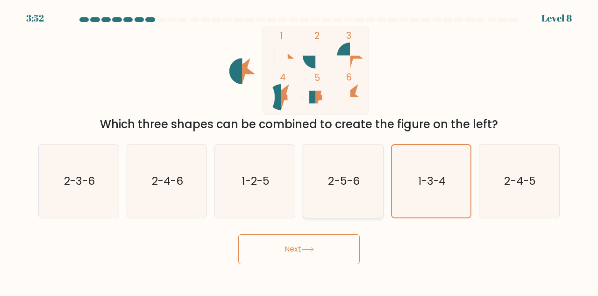
click at [331, 193] on icon "2-5-6" at bounding box center [343, 180] width 73 height 73
click at [300, 150] on input "d. 2-5-6" at bounding box center [299, 149] width 0 height 2
radio input "true"
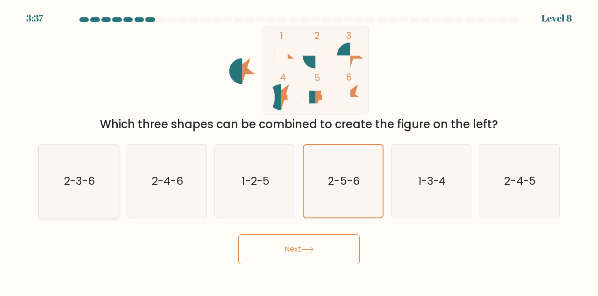
click at [93, 187] on text "2-3-6" at bounding box center [79, 180] width 31 height 15
click at [299, 150] on input "a. 2-3-6" at bounding box center [299, 149] width 0 height 2
radio input "true"
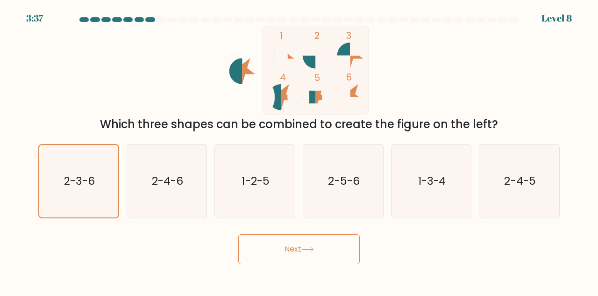
click at [271, 246] on button "Next" at bounding box center [299, 249] width 122 height 30
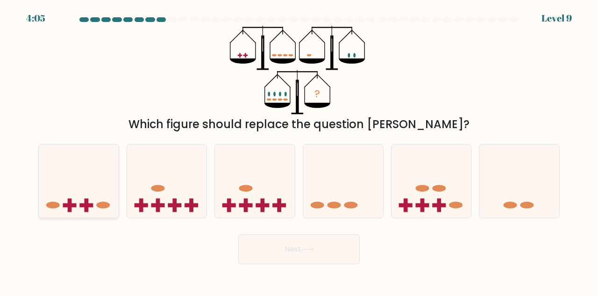
click at [88, 205] on rect at bounding box center [87, 205] width 14 height 4
click at [299, 150] on input "a." at bounding box center [299, 149] width 0 height 2
radio input "true"
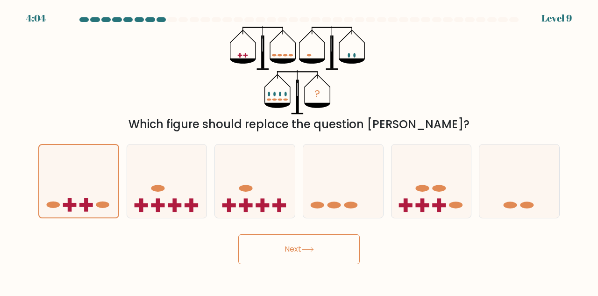
click at [259, 245] on button "Next" at bounding box center [299, 249] width 122 height 30
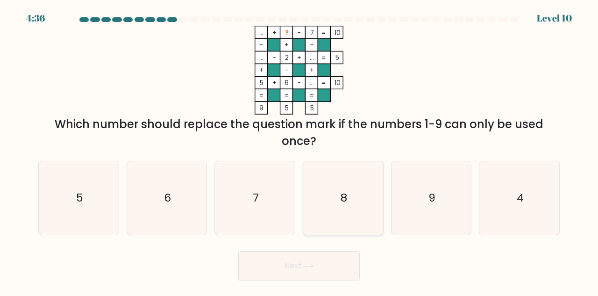
click at [351, 195] on icon "8" at bounding box center [343, 197] width 73 height 73
click at [300, 150] on input "d. 8" at bounding box center [299, 149] width 0 height 2
radio input "true"
click at [300, 269] on button "Next" at bounding box center [299, 266] width 122 height 30
